Goal: Task Accomplishment & Management: Use online tool/utility

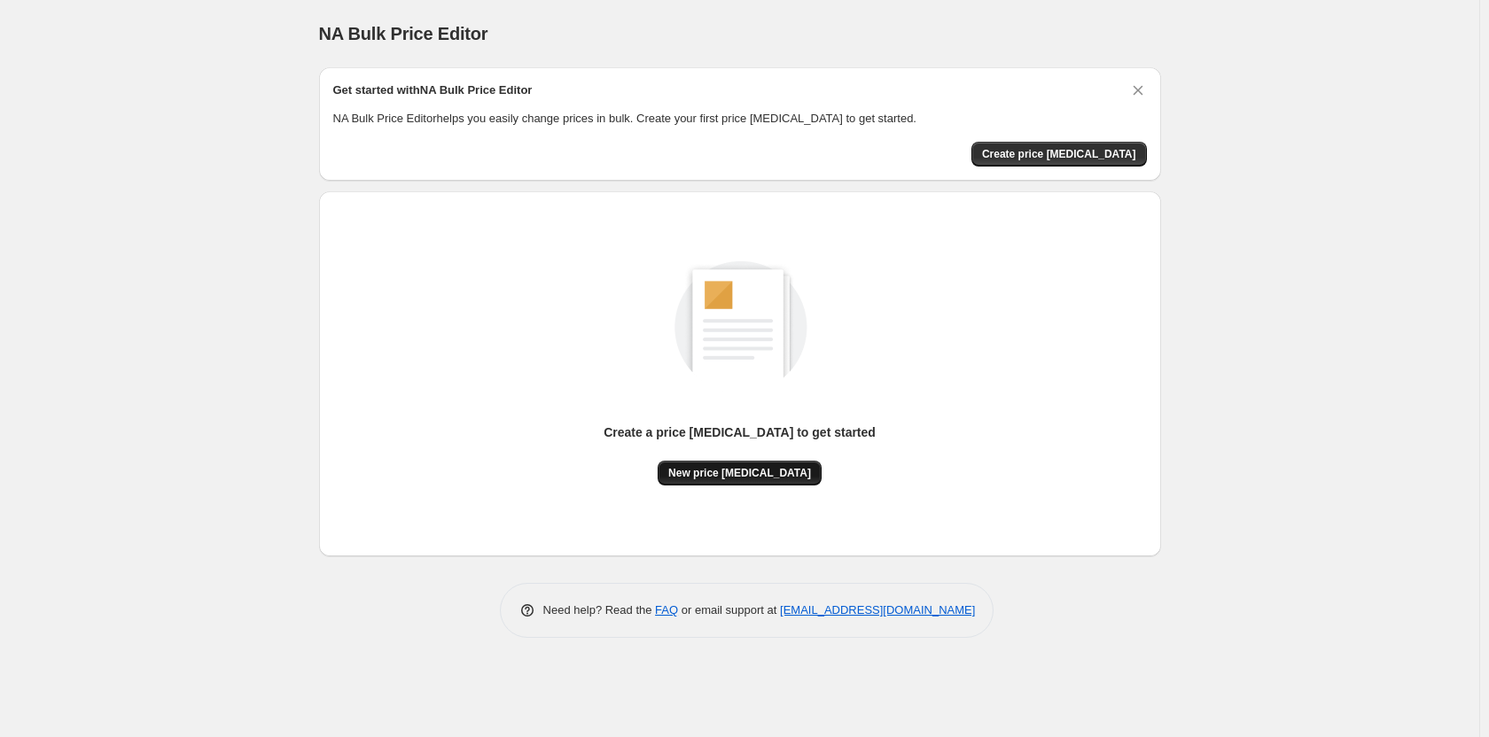
click at [755, 462] on button "New price [MEDICAL_DATA]" at bounding box center [739, 473] width 164 height 25
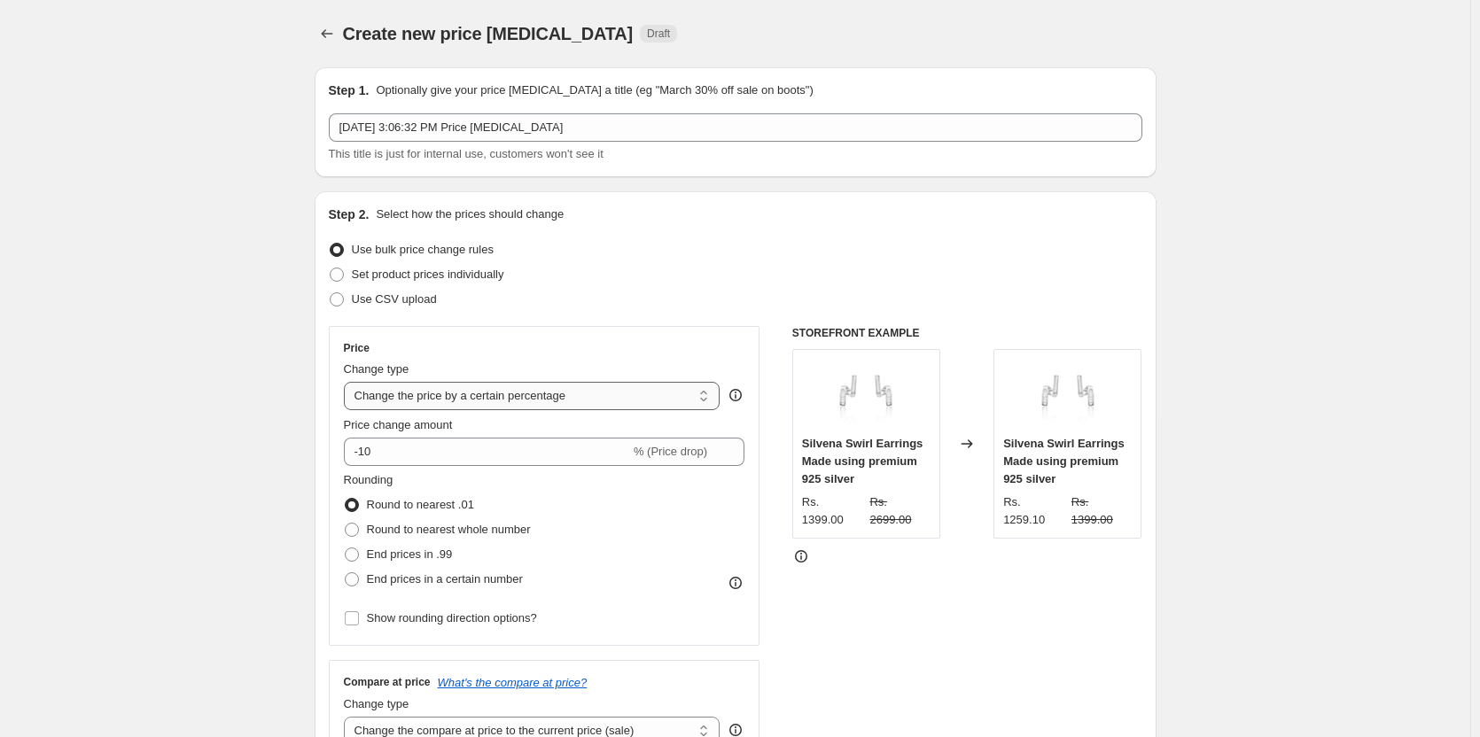
click at [436, 394] on select "Change the price to a certain amount Change the price by a certain amount Chang…" at bounding box center [532, 396] width 377 height 28
select select "by"
click at [347, 382] on select "Change the price to a certain amount Change the price by a certain amount Chang…" at bounding box center [532, 396] width 377 height 28
click at [529, 460] on input "-10.00" at bounding box center [505, 452] width 277 height 28
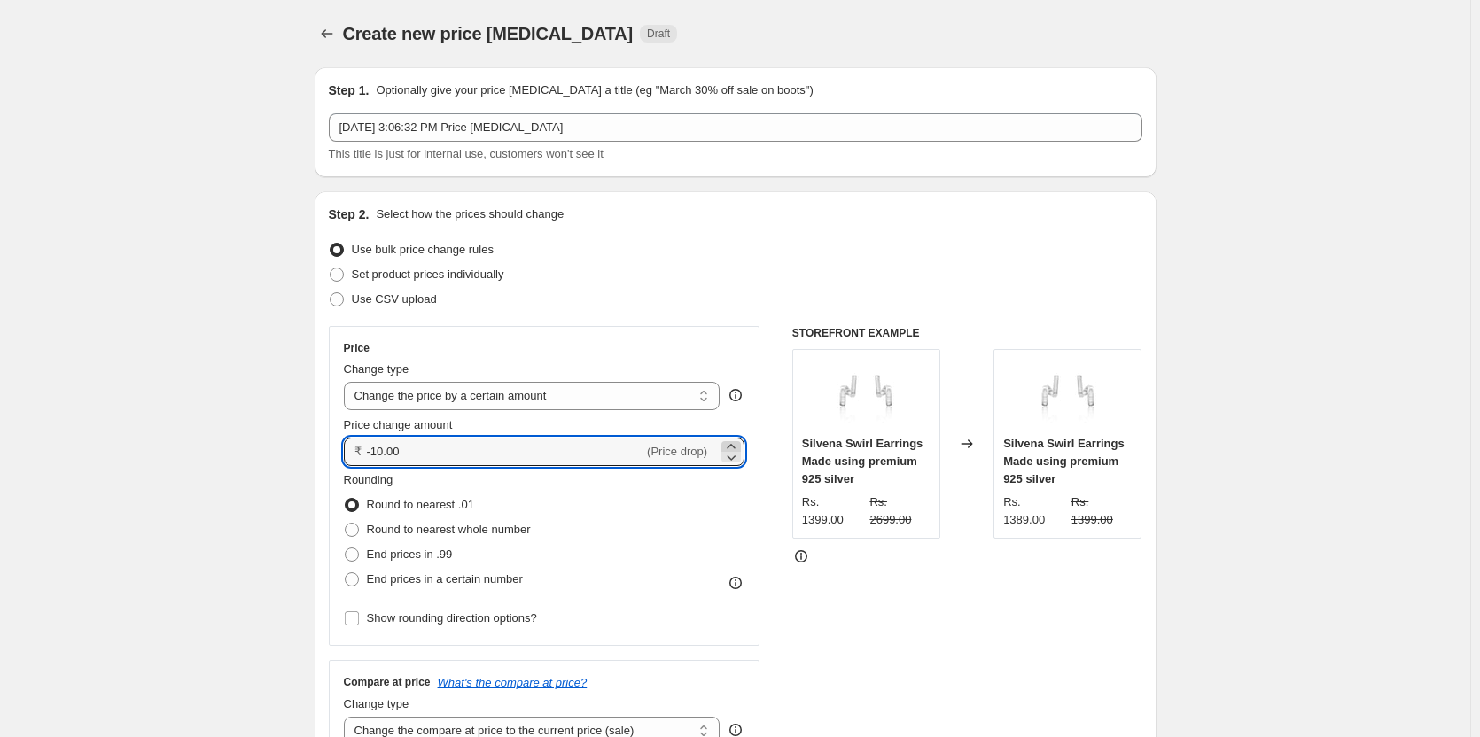
click at [734, 446] on icon at bounding box center [731, 446] width 8 height 4
type input "-9.97"
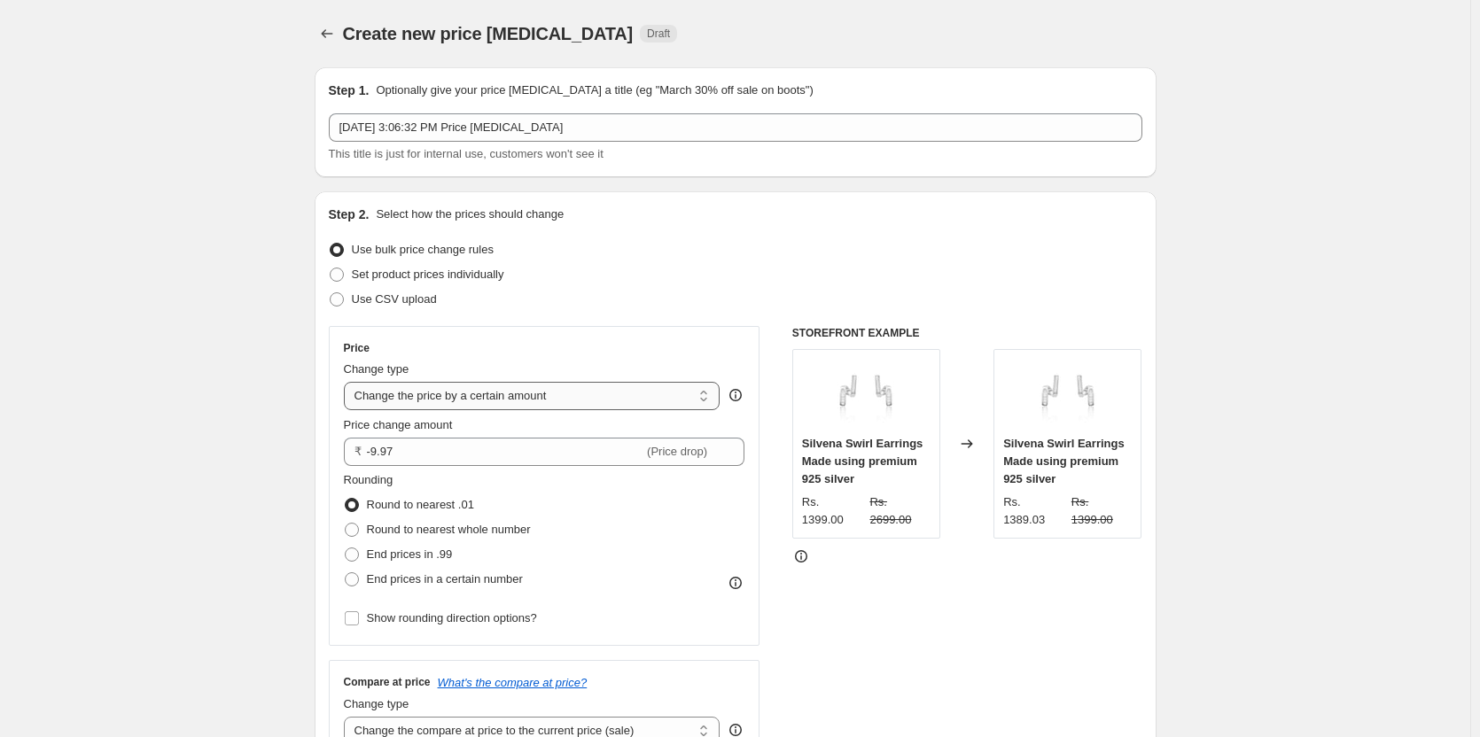
click at [596, 401] on select "Change the price to a certain amount Change the price by a certain amount Chang…" at bounding box center [532, 396] width 377 height 28
select select "to"
click at [347, 382] on select "Change the price to a certain amount Change the price by a certain amount Chang…" at bounding box center [532, 396] width 377 height 28
type input "80.00"
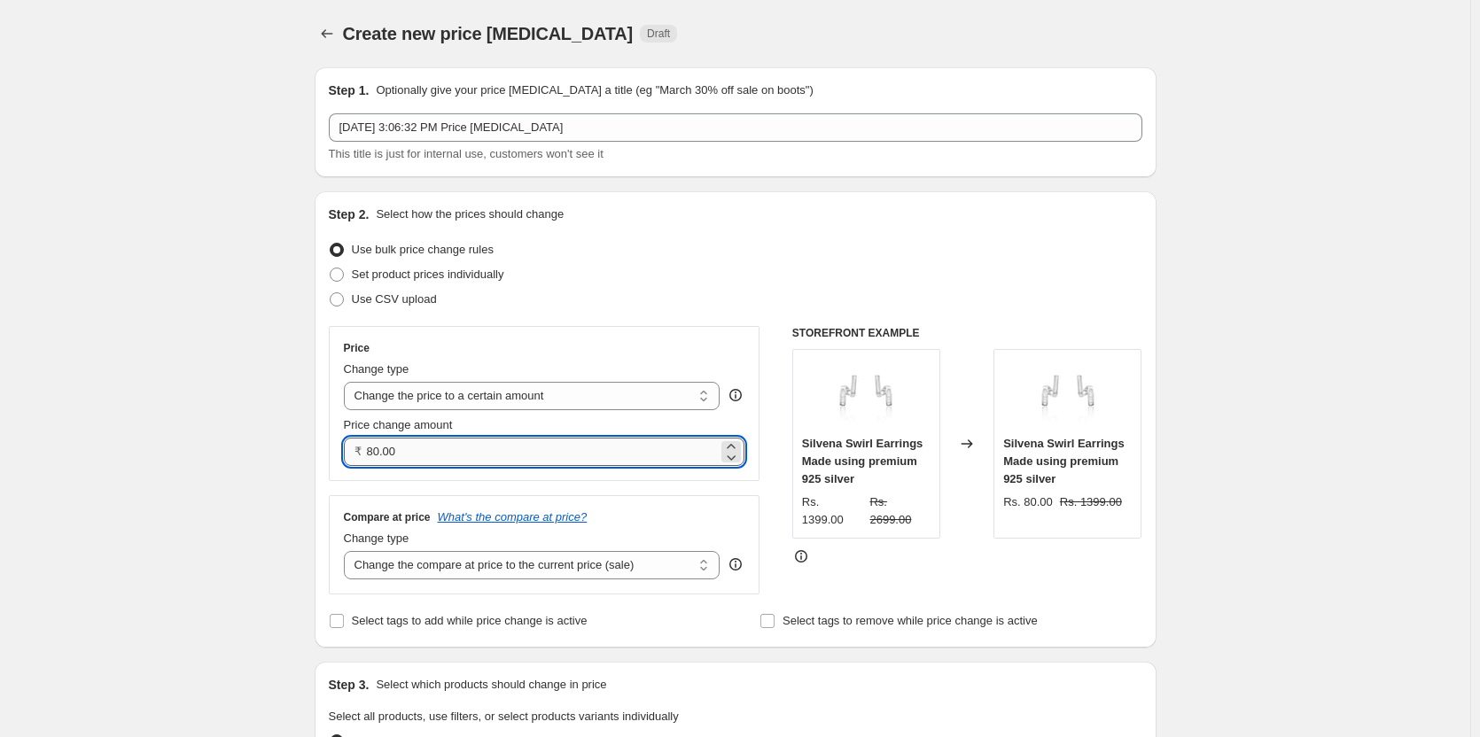
click at [602, 448] on input "80.00" at bounding box center [543, 452] width 352 height 28
click at [595, 408] on select "Change the price to a certain amount Change the price by a certain amount Chang…" at bounding box center [532, 396] width 377 height 28
select select "by"
click at [347, 382] on select "Change the price to a certain amount Change the price by a certain amount Chang…" at bounding box center [532, 396] width 377 height 28
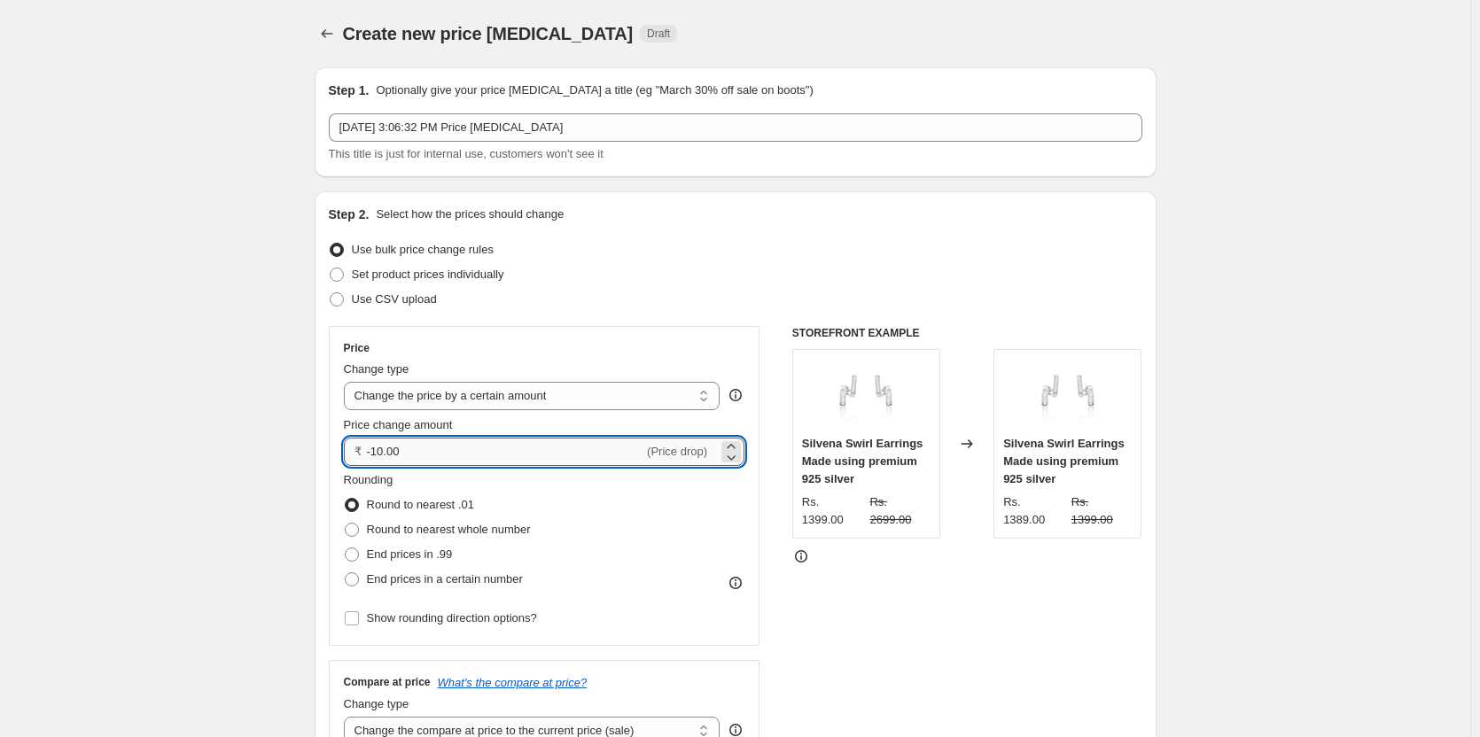
click at [575, 441] on input "-10.00" at bounding box center [505, 452] width 277 height 28
type input "-1"
type input "200.00"
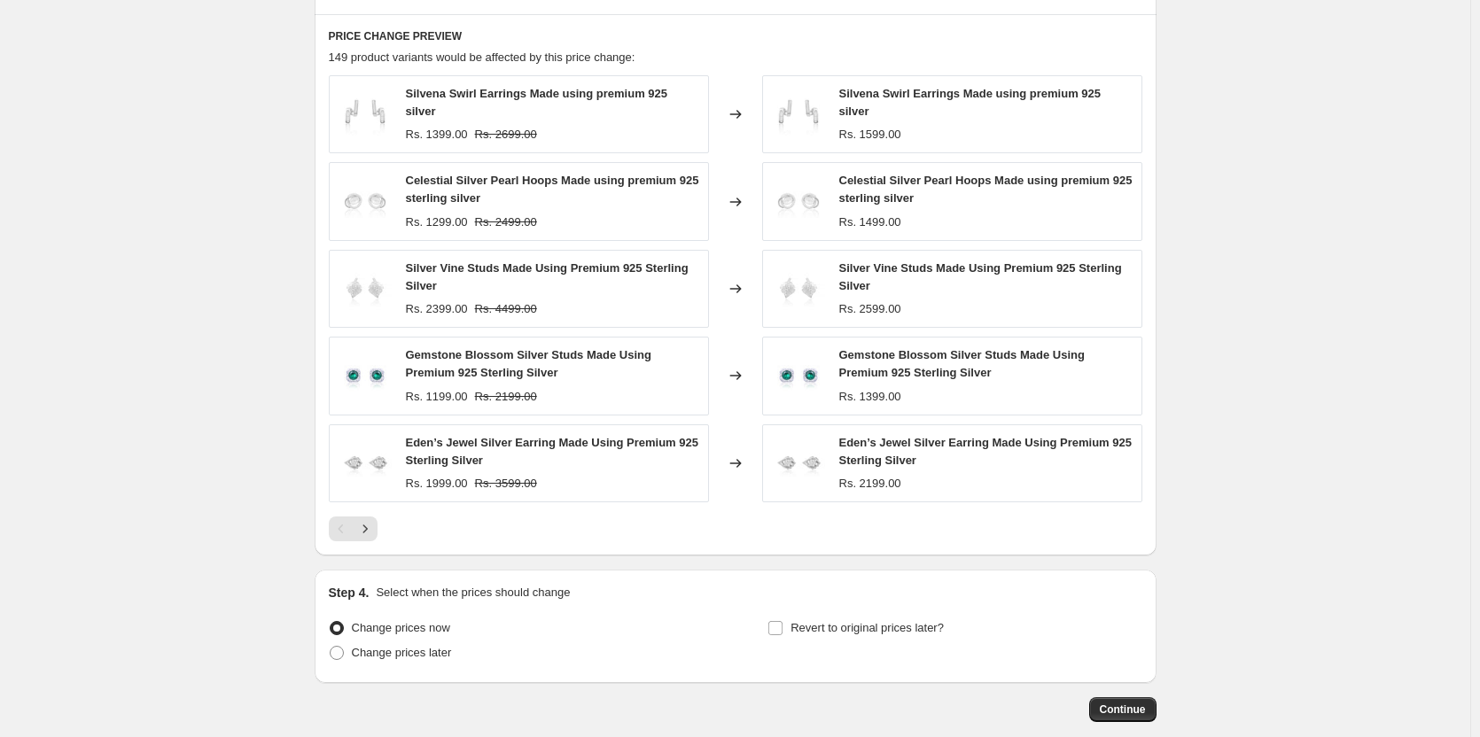
scroll to position [1058, 0]
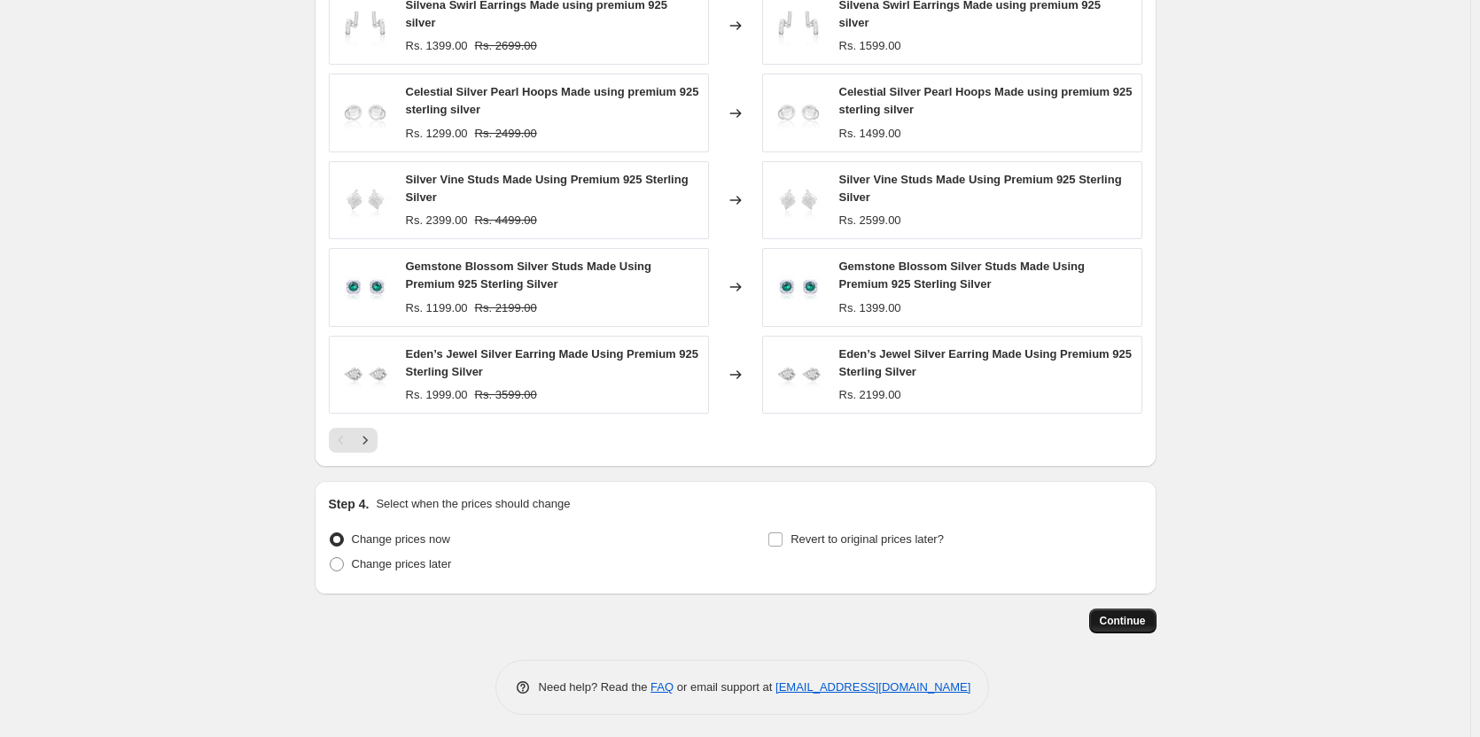
click at [1121, 618] on span "Continue" at bounding box center [1123, 621] width 46 height 14
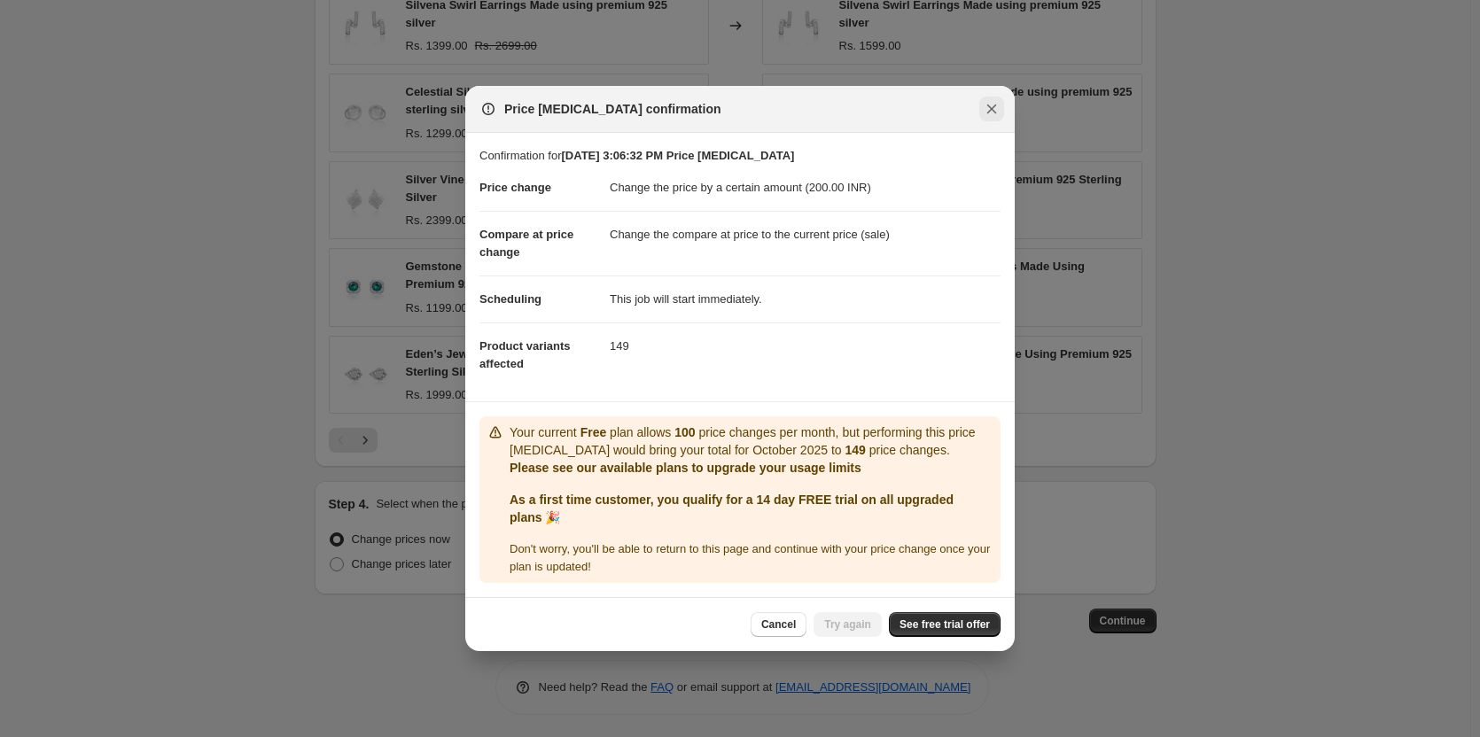
click at [988, 112] on icon "Close" at bounding box center [992, 110] width 10 height 10
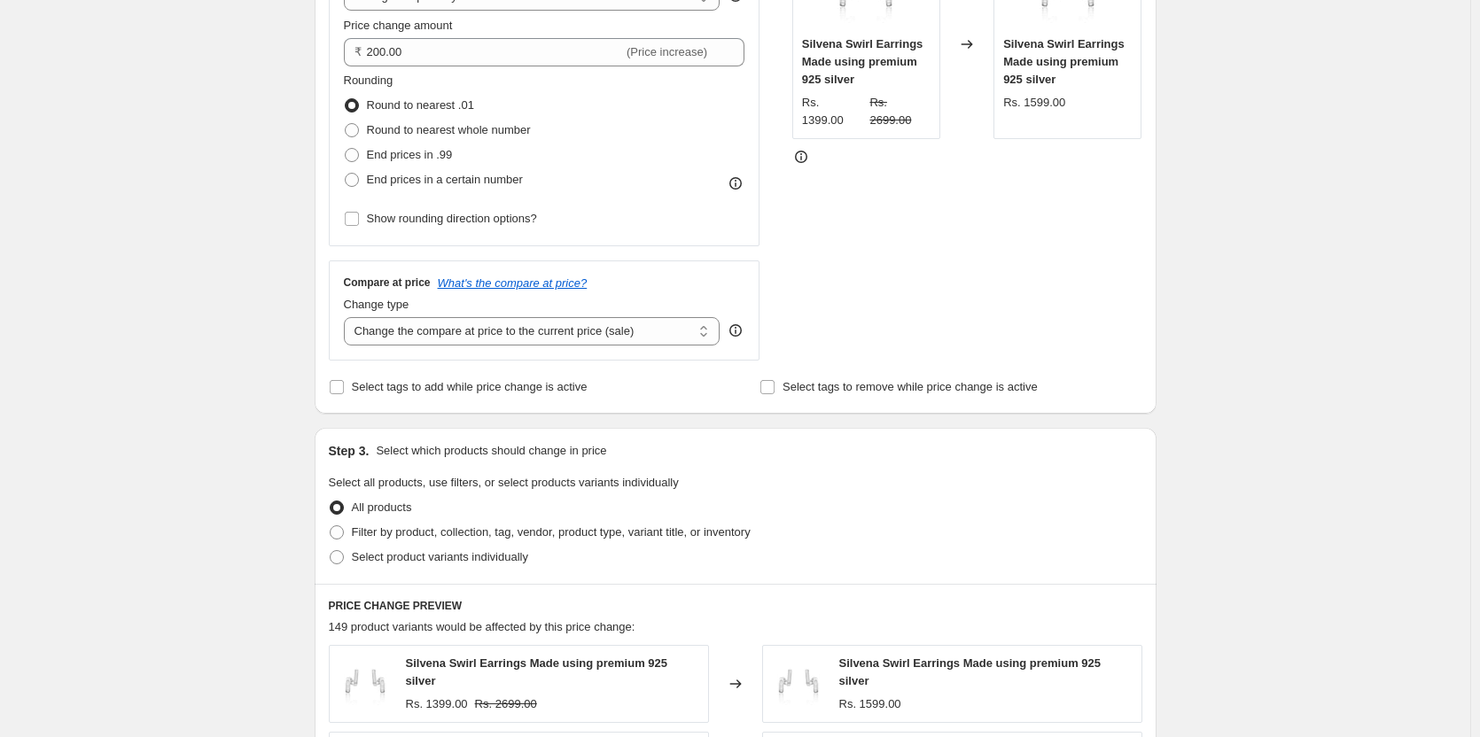
scroll to position [83, 0]
